Goal: Information Seeking & Learning: Learn about a topic

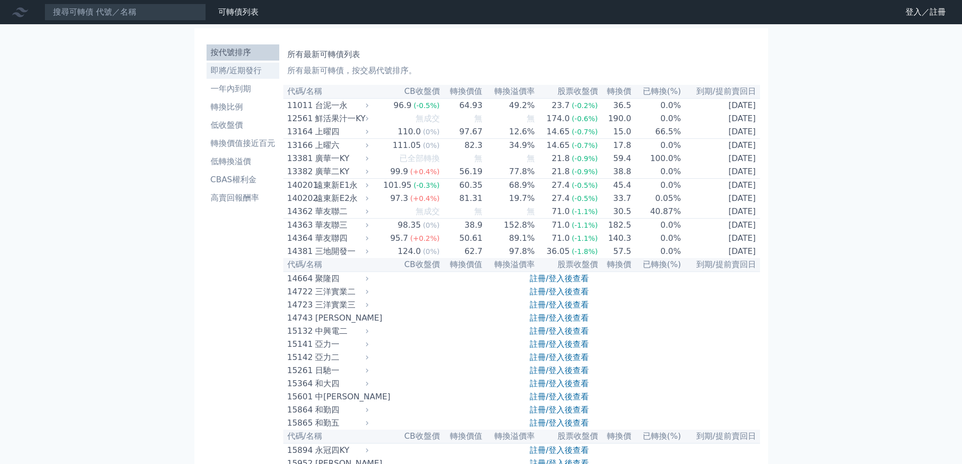
click at [258, 76] on li "即將/近期發行" at bounding box center [243, 71] width 73 height 12
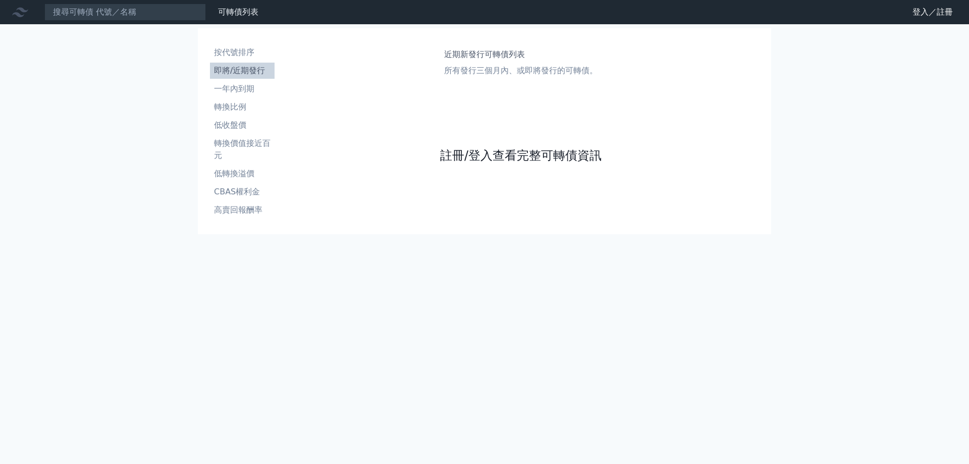
click at [513, 162] on link "註冊/登入查看完整可轉債資訊" at bounding box center [521, 155] width 162 height 16
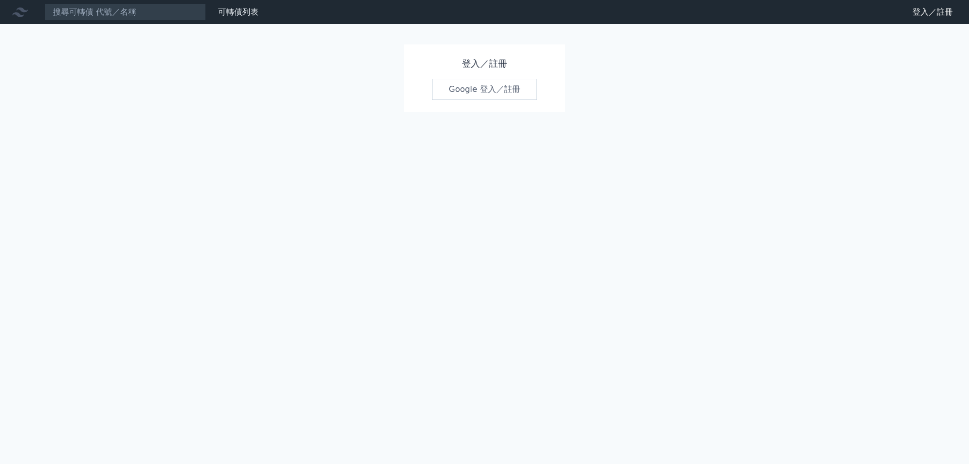
click at [468, 89] on link "Google 登入／註冊" at bounding box center [484, 89] width 105 height 21
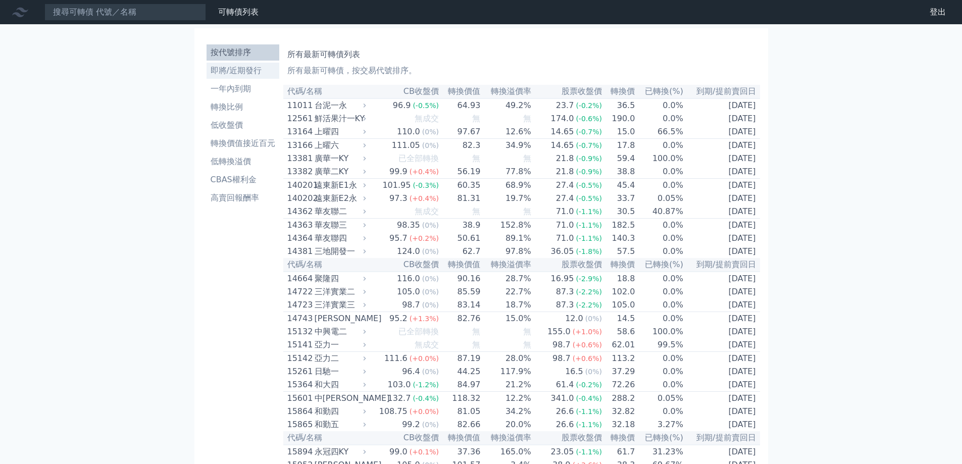
click at [251, 76] on li "即將/近期發行" at bounding box center [243, 71] width 73 height 12
